Goal: Task Accomplishment & Management: Complete application form

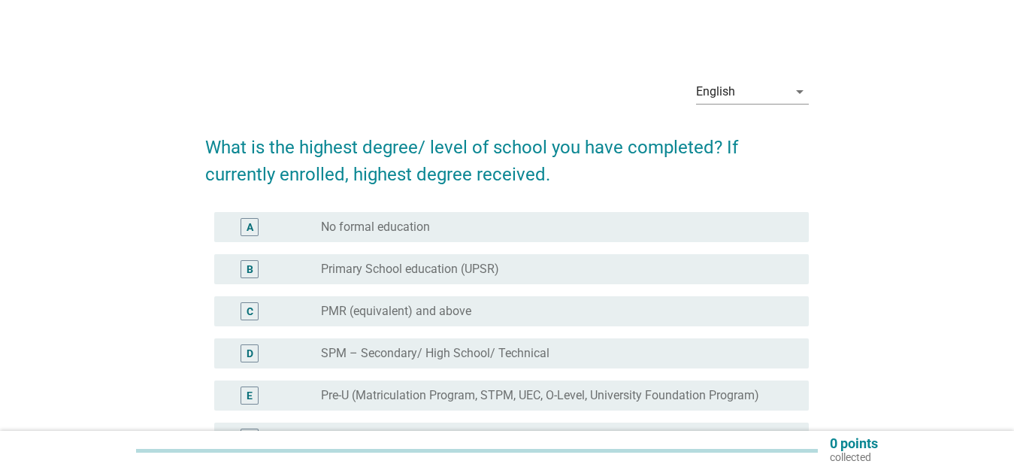
click at [349, 355] on label "SPM – Secondary/ High School/ Technical" at bounding box center [435, 353] width 229 height 15
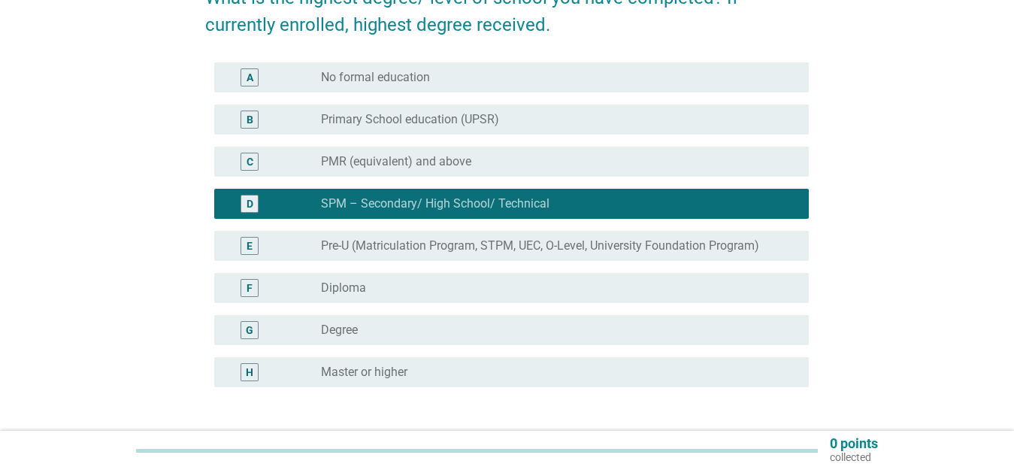
scroll to position [150, 0]
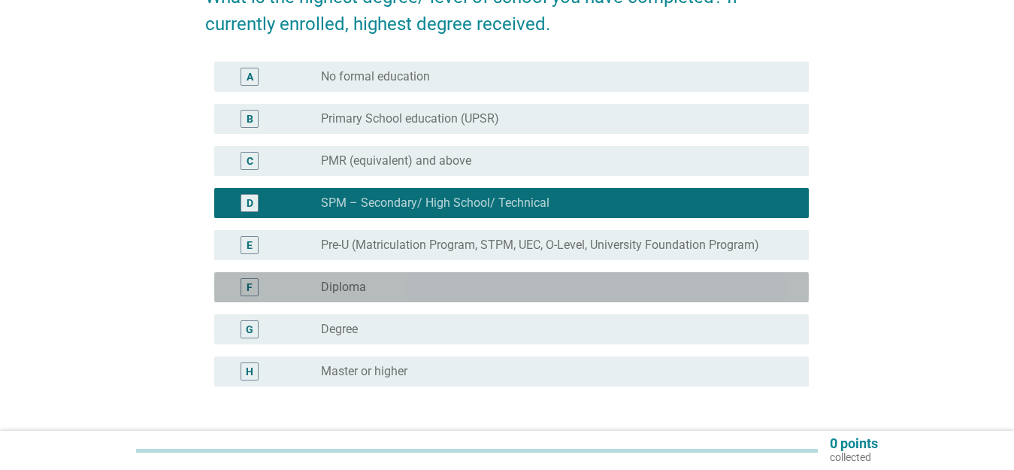
click at [449, 280] on div "radio_button_unchecked Diploma" at bounding box center [553, 287] width 464 height 15
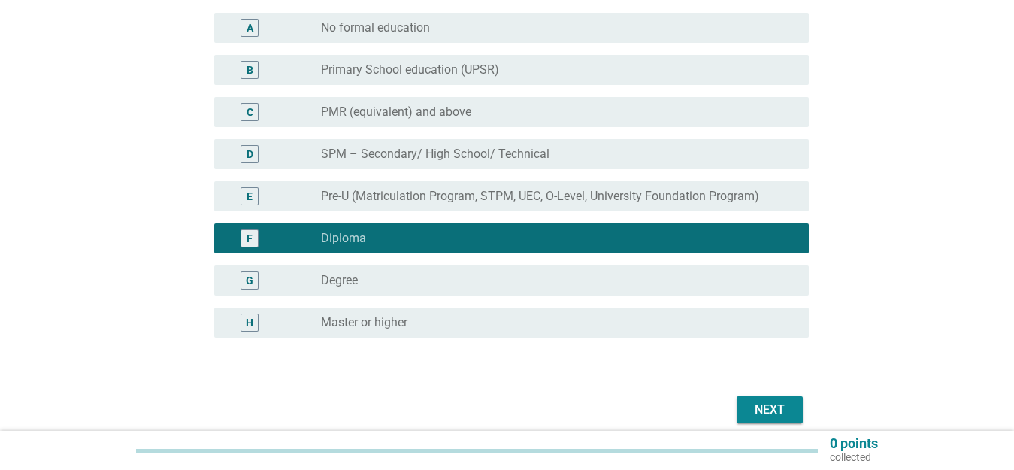
scroll to position [226, 0]
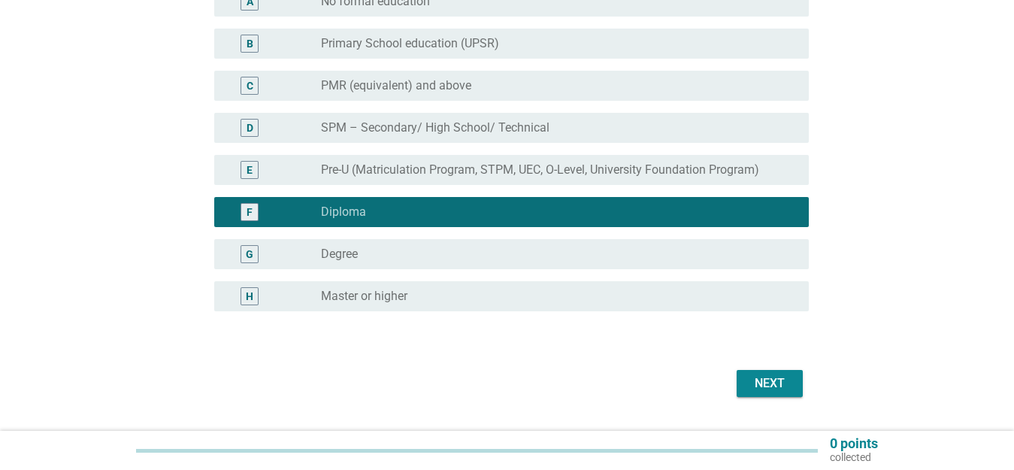
click at [767, 384] on div "Next" at bounding box center [770, 383] width 42 height 18
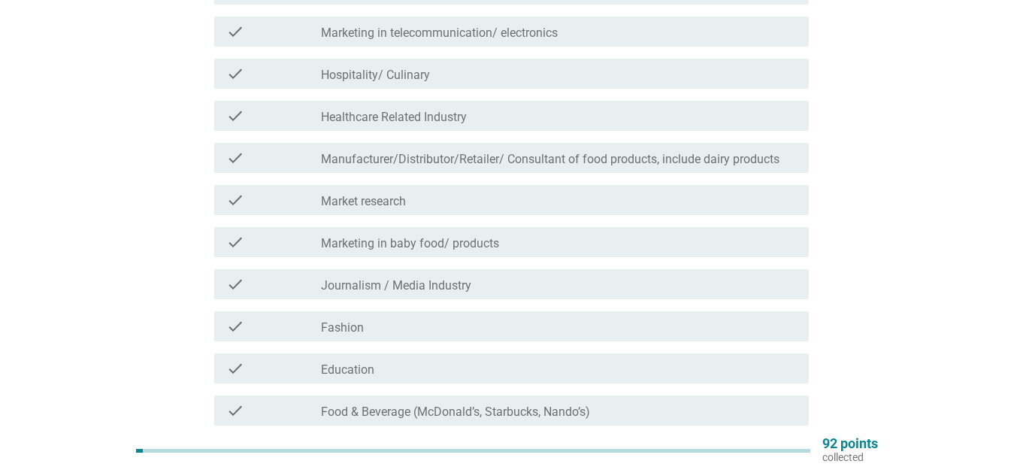
scroll to position [301, 0]
click at [371, 329] on div "check_box_outline_blank Fashion" at bounding box center [559, 327] width 476 height 18
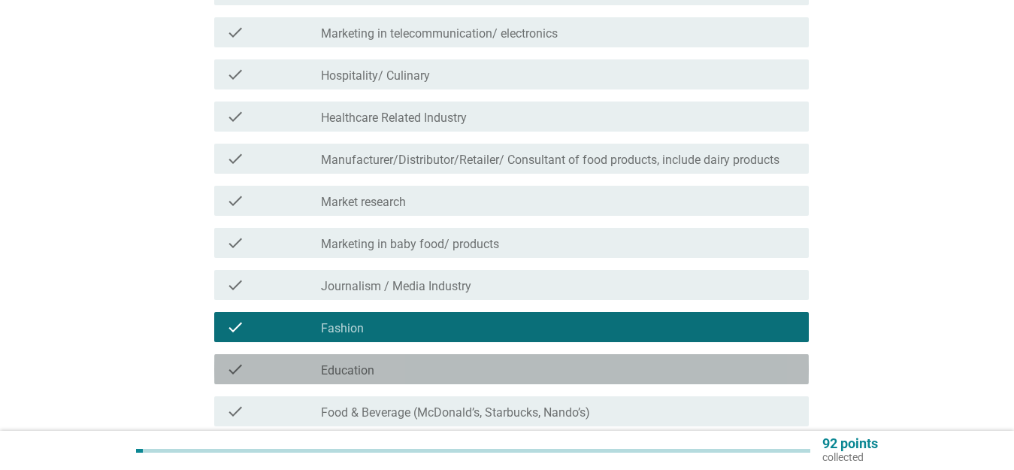
click at [363, 372] on label "Education" at bounding box center [347, 370] width 53 height 15
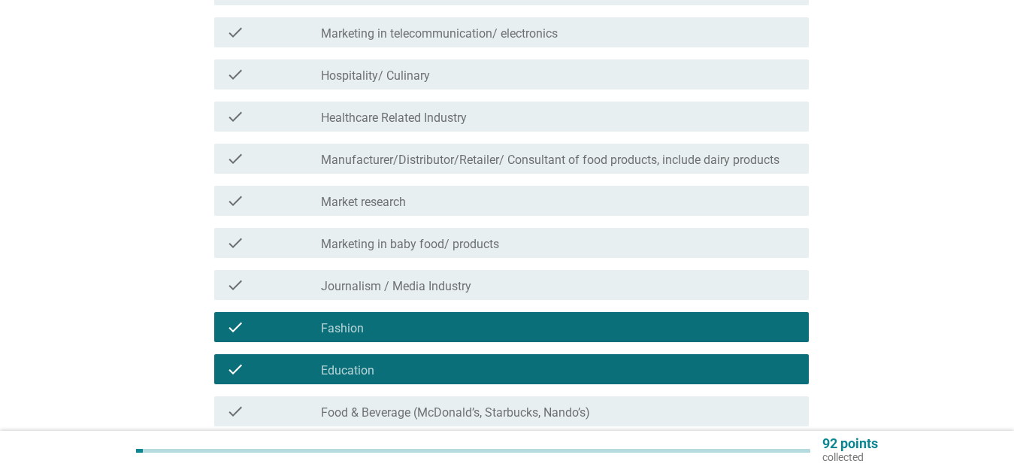
click at [385, 410] on label "Food & Beverage (McDonald’s, Starbucks, Nando’s)" at bounding box center [455, 412] width 269 height 15
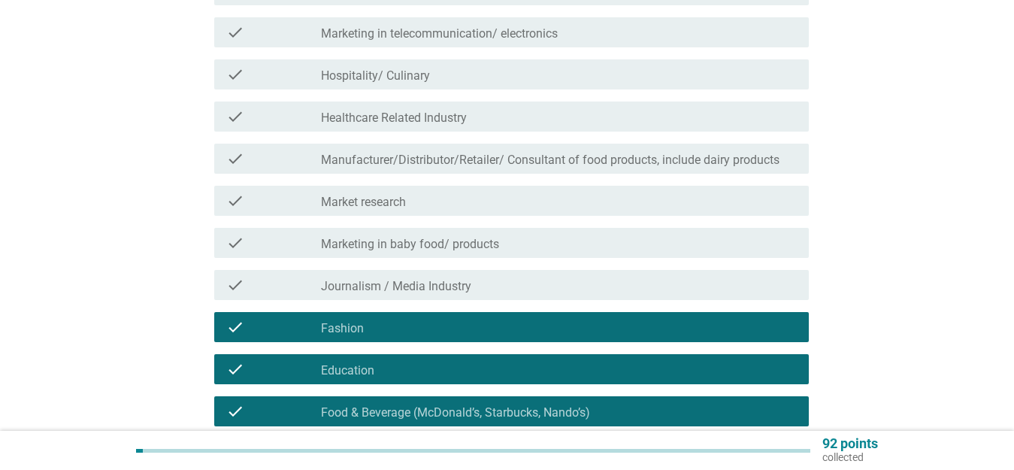
scroll to position [226, 0]
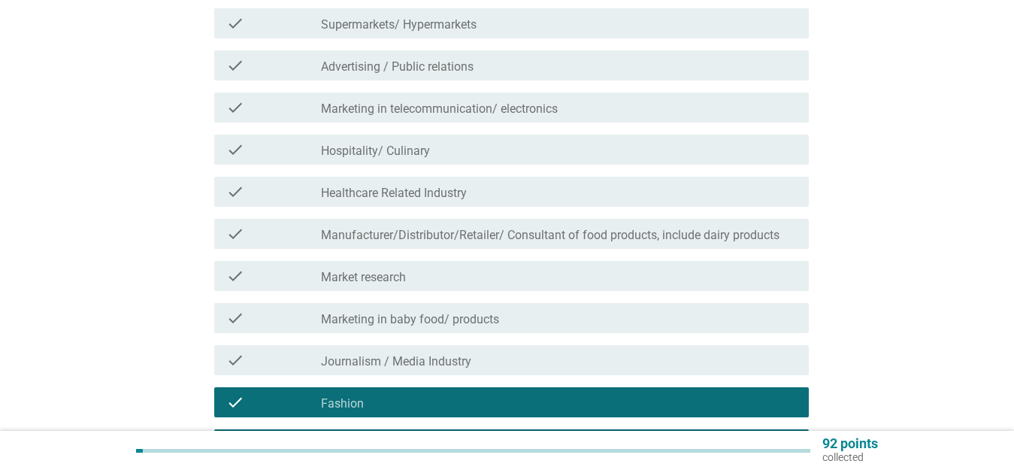
click at [419, 18] on label "Supermarkets/ Hypermarkets" at bounding box center [399, 24] width 156 height 15
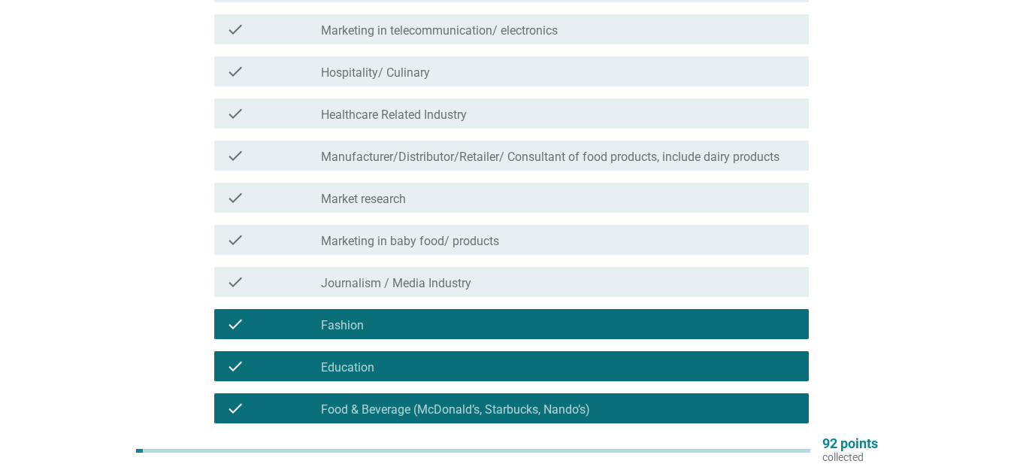
scroll to position [301, 0]
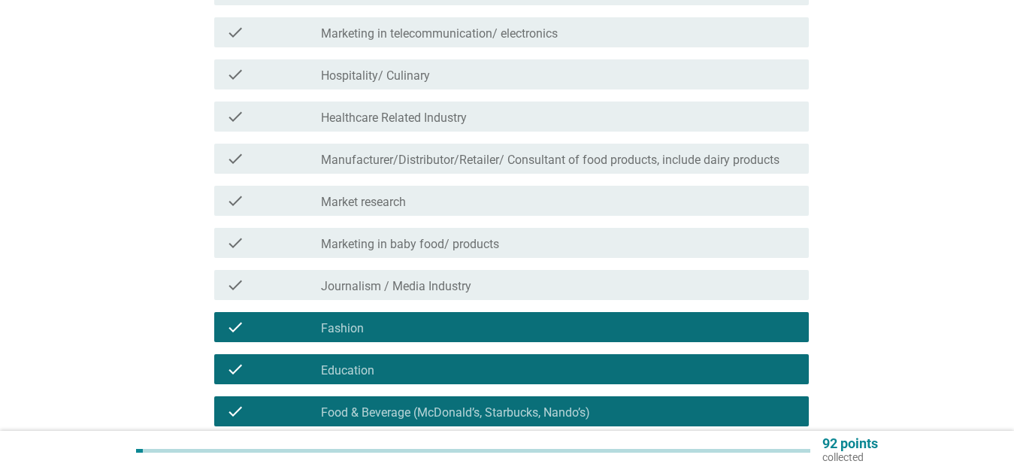
click at [347, 199] on label "Market research" at bounding box center [363, 202] width 85 height 15
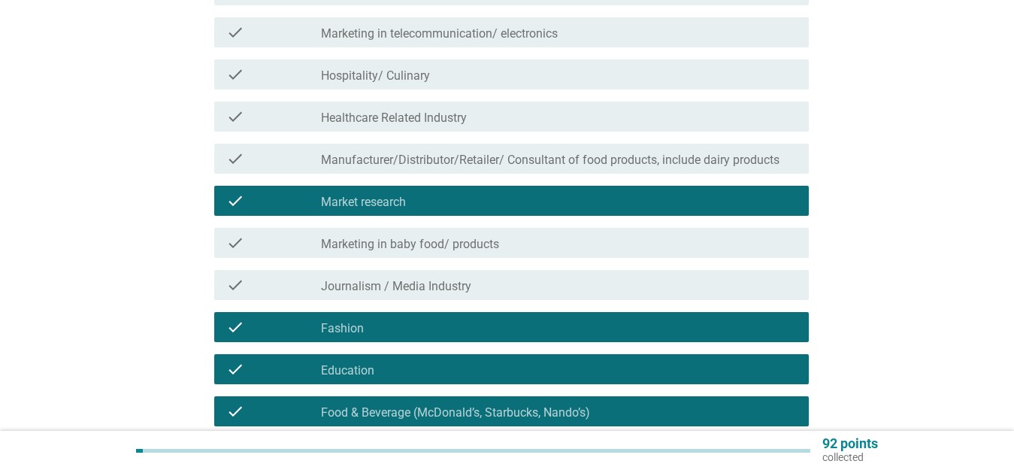
click at [356, 160] on label "Manufacturer/Distributor/Retailer/ Consultant of food products, include dairy p…" at bounding box center [550, 160] width 459 height 15
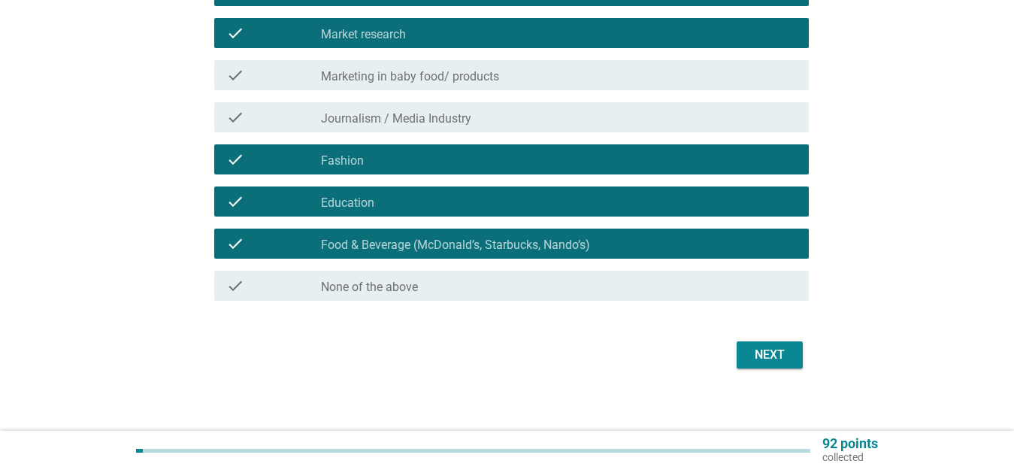
scroll to position [478, 0]
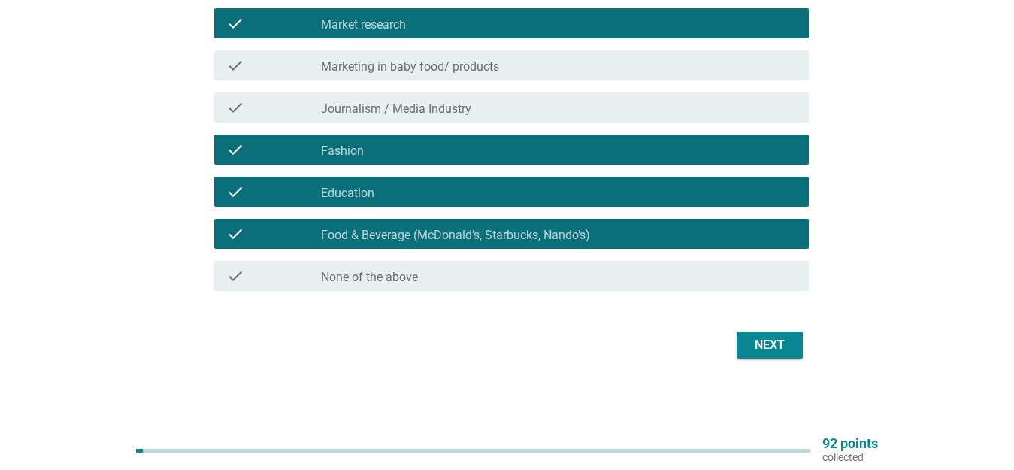
click at [783, 343] on div "Next" at bounding box center [770, 345] width 42 height 18
